Goal: Information Seeking & Learning: Learn about a topic

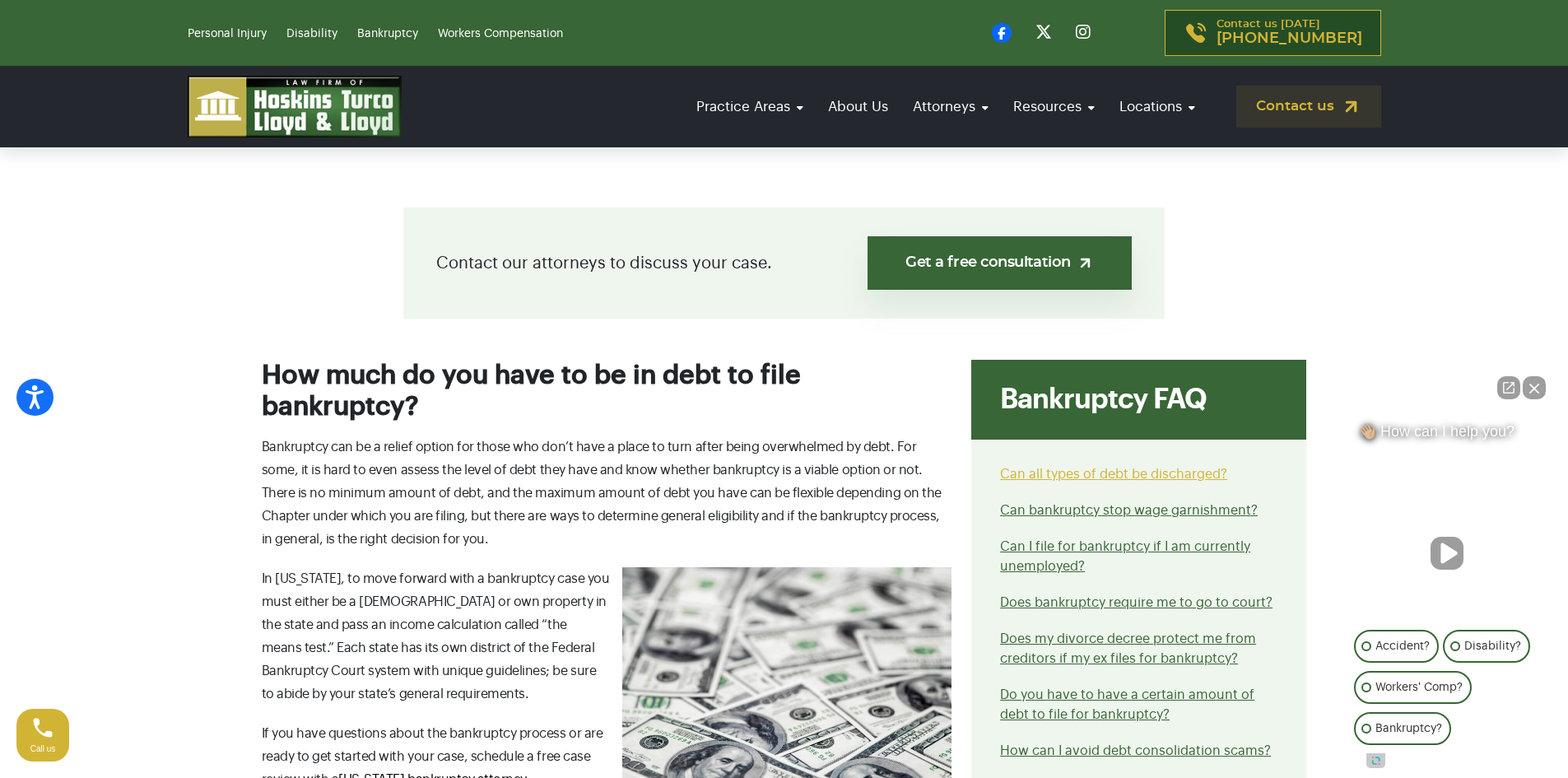
click at [1097, 477] on link "Can all types of debt be discharged?" at bounding box center [1113, 475] width 227 height 13
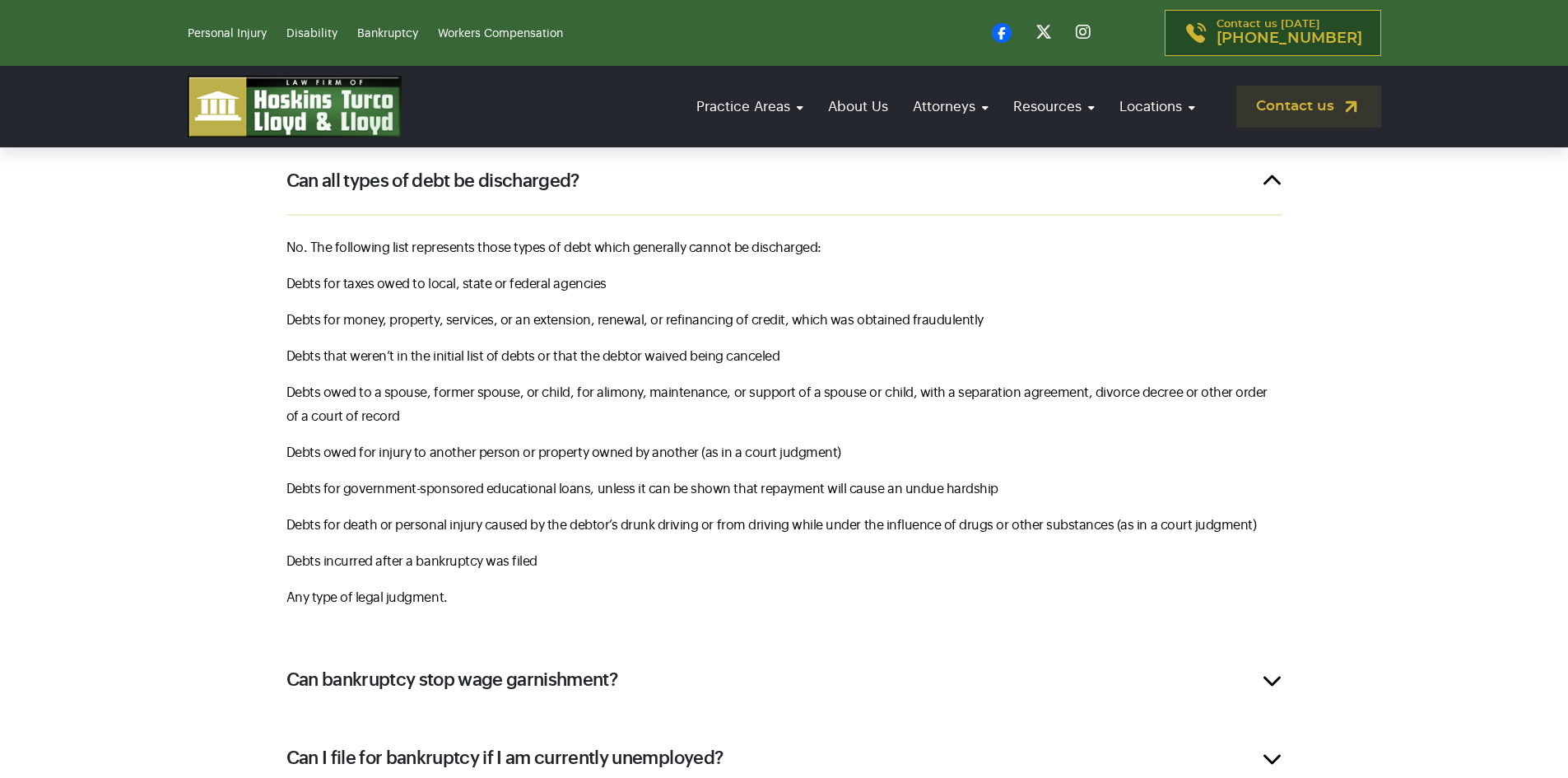
scroll to position [908, 0]
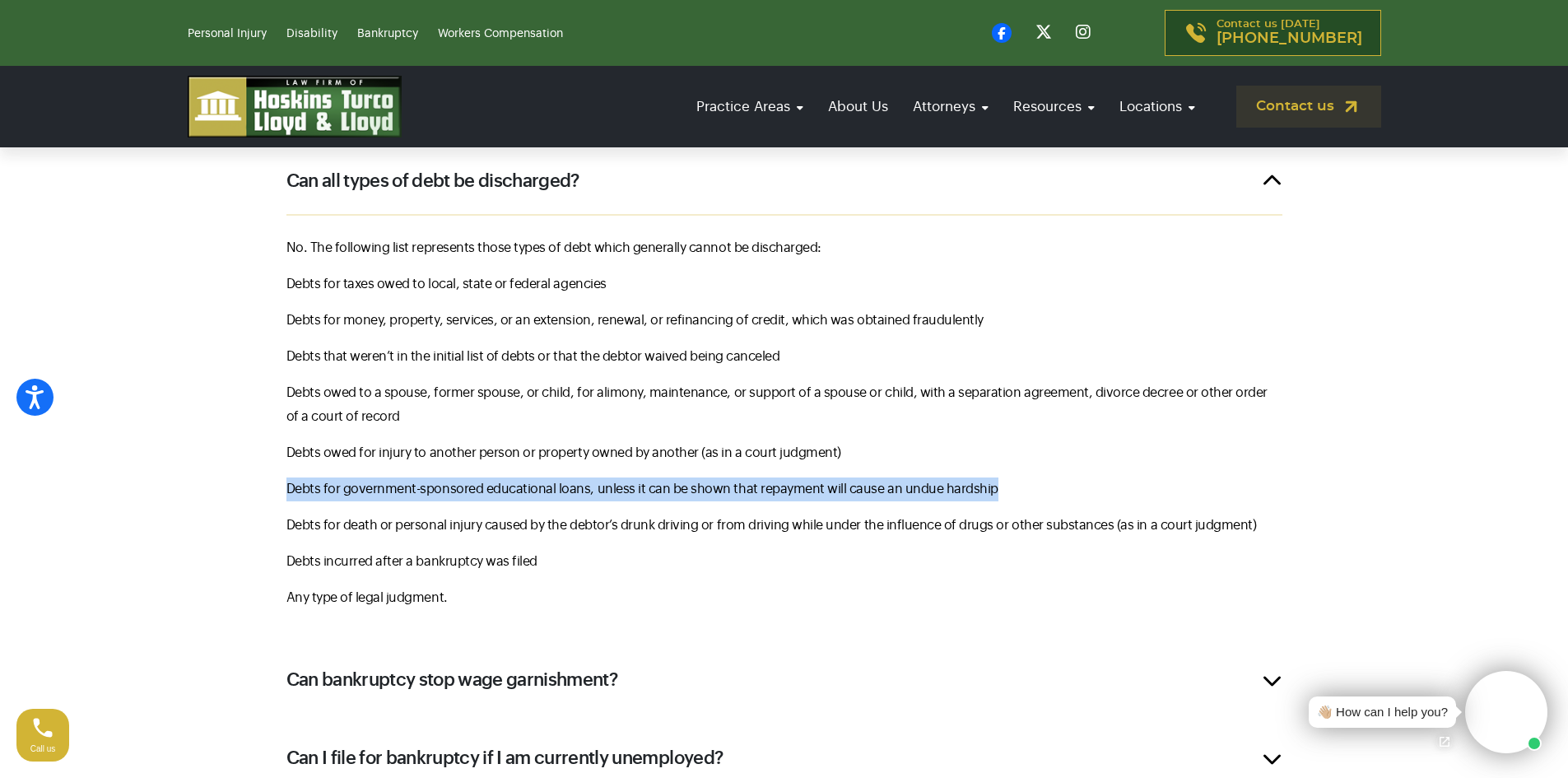
drag, startPoint x: 993, startPoint y: 495, endPoint x: 275, endPoint y: 486, distance: 718.1
click at [275, 486] on div "No. The following list represents those types of debt which generally cannot be…" at bounding box center [784, 424] width 1045 height 421
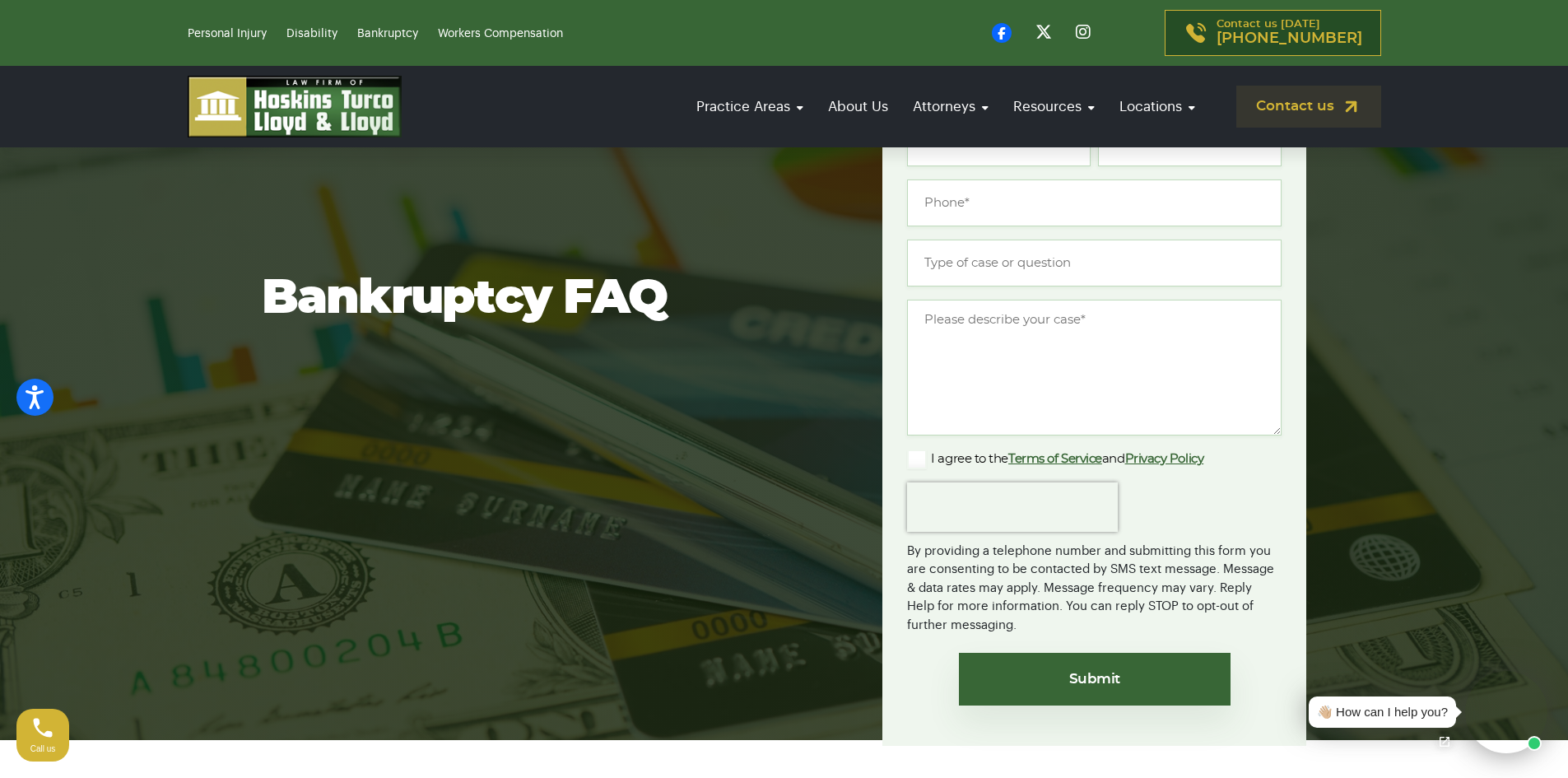
scroll to position [164, 0]
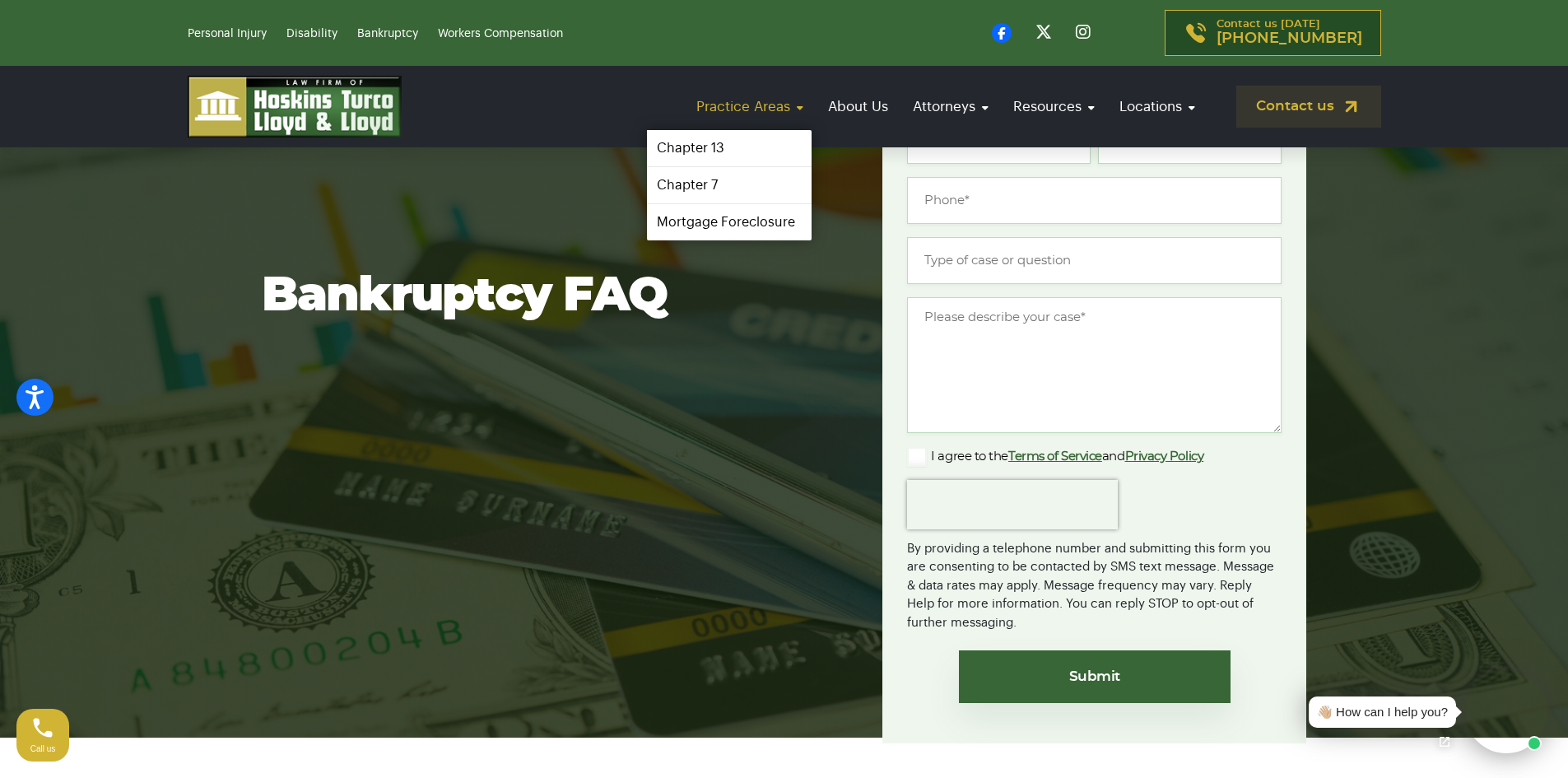
click at [798, 107] on link "Practice Areas" at bounding box center [749, 106] width 123 height 47
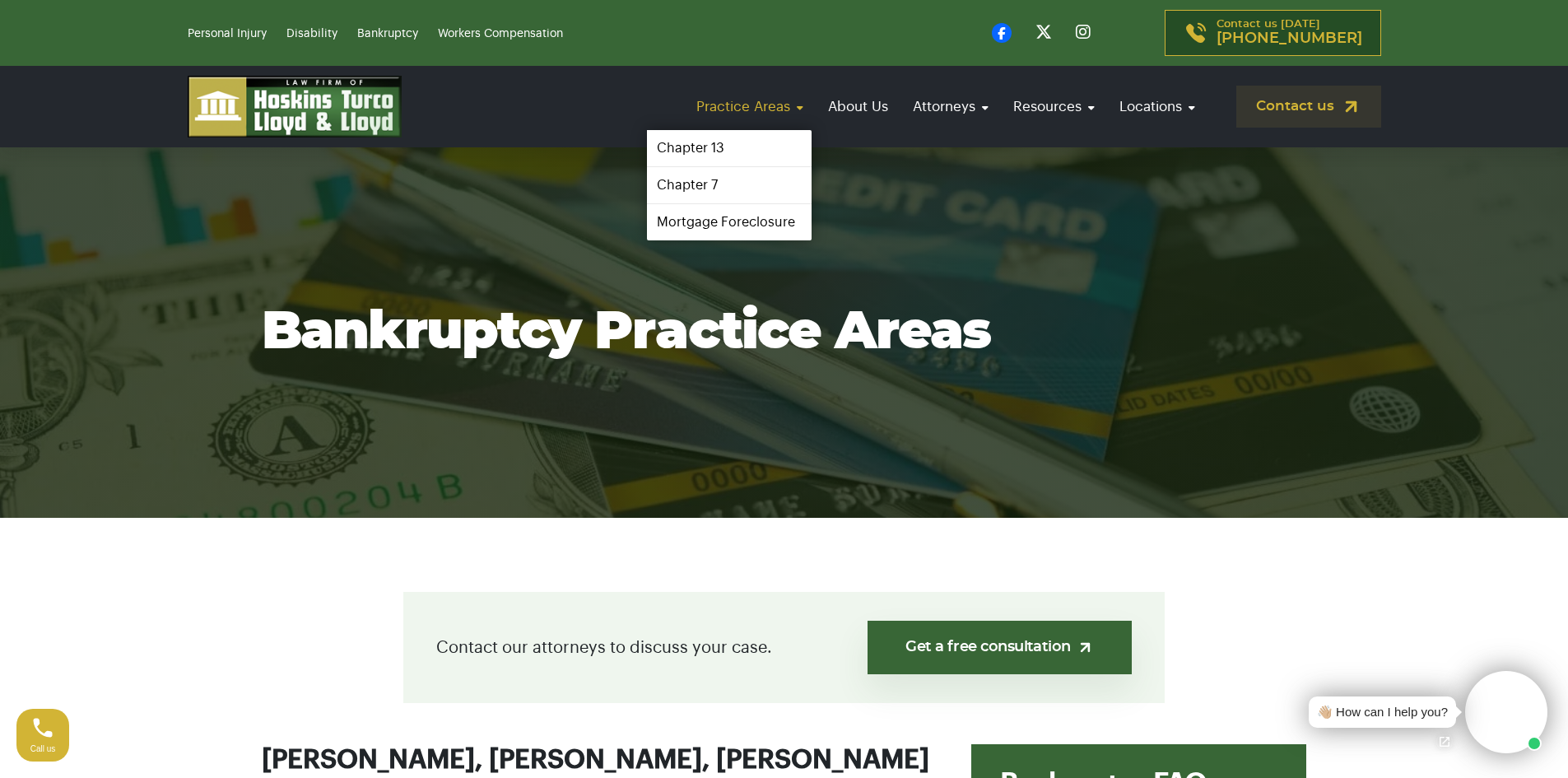
click at [799, 108] on link "Practice Areas" at bounding box center [749, 106] width 123 height 47
click at [712, 194] on link "Chapter 7" at bounding box center [729, 185] width 169 height 37
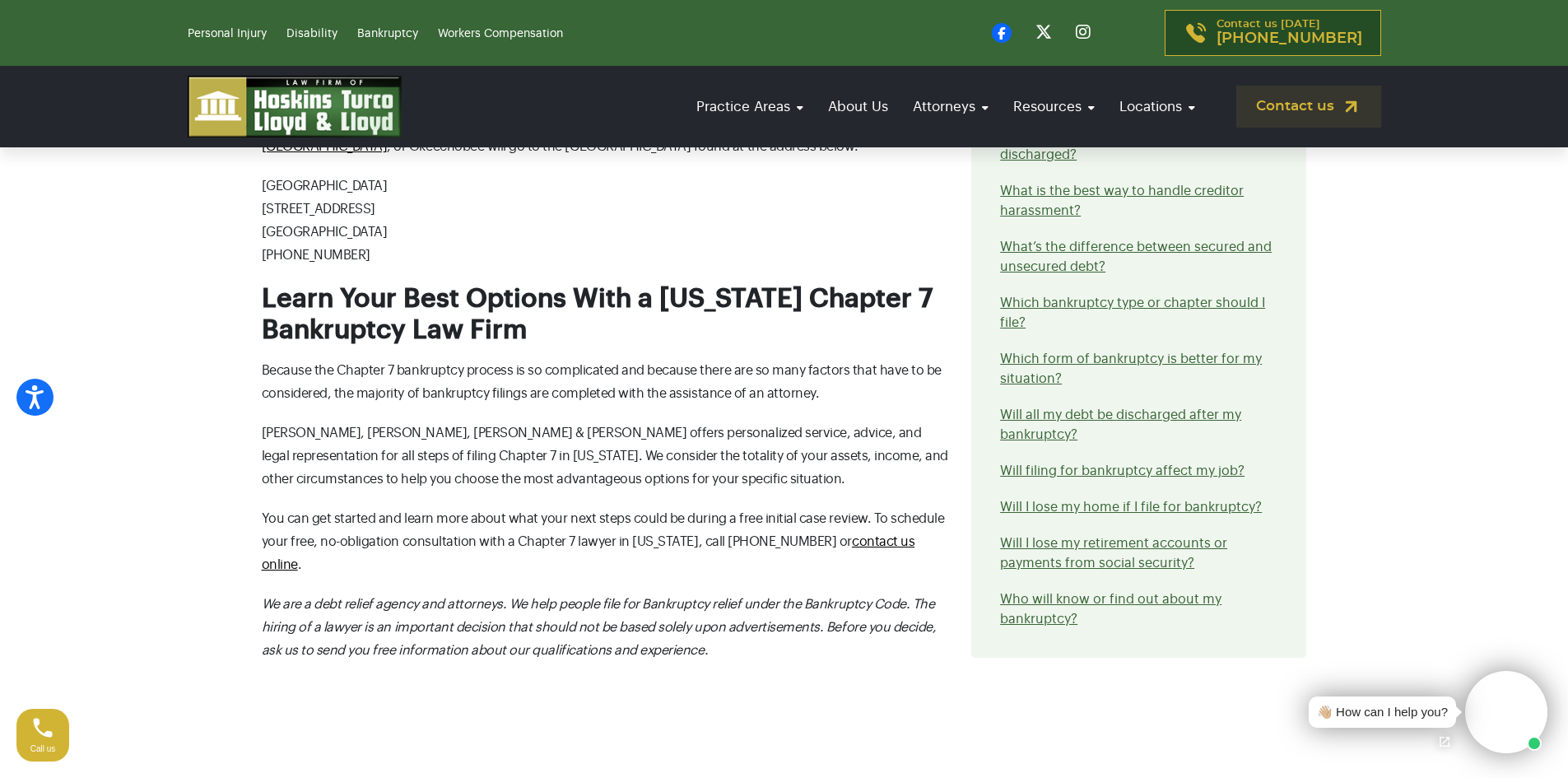
scroll to position [3046, 0]
